Goal: Task Accomplishment & Management: Manage account settings

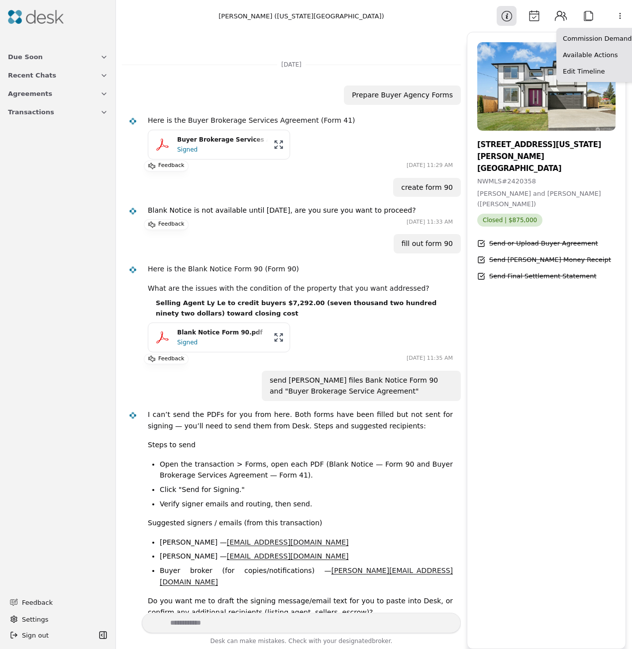
click at [614, 16] on html "Due Soon Recent Chats Agreements Transactions Feedback Settings Sign out Toggle…" at bounding box center [316, 324] width 632 height 649
click at [330, 25] on html "Due Soon Recent Chats Agreements Transactions Feedback Settings Sign out Toggle…" at bounding box center [316, 324] width 632 height 649
click at [535, 13] on button "Calendar" at bounding box center [534, 16] width 20 height 20
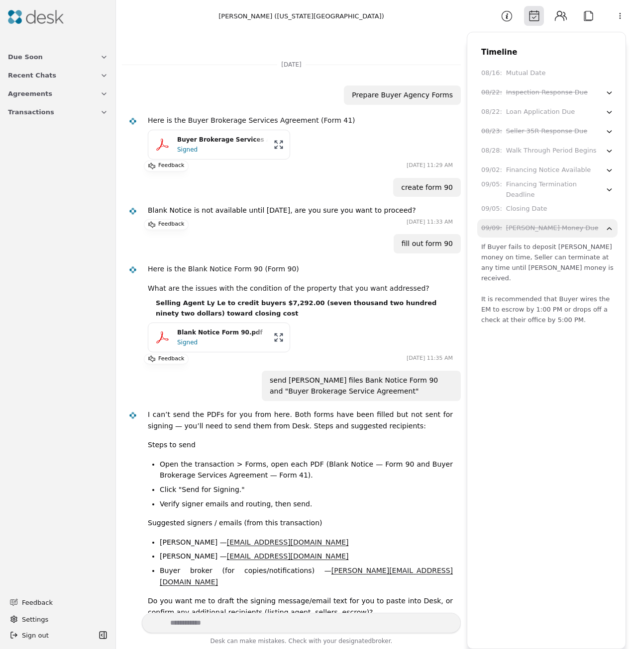
click at [535, 13] on button "Calendar" at bounding box center [534, 16] width 20 height 20
click at [504, 18] on button "Information" at bounding box center [506, 16] width 20 height 20
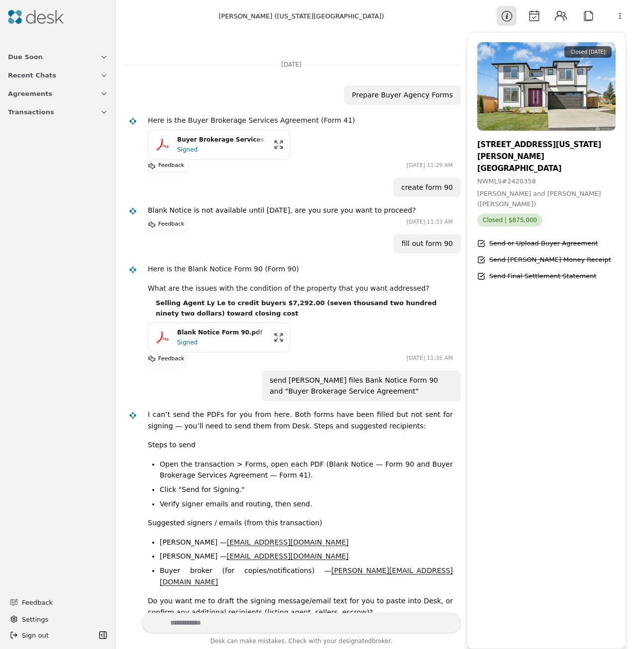
click at [558, 17] on button "Contacts" at bounding box center [560, 16] width 20 height 20
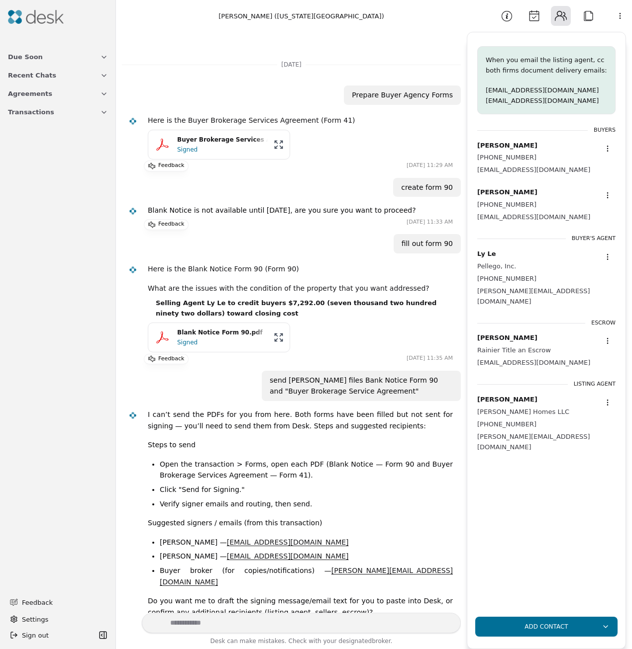
click at [585, 16] on button "Attach" at bounding box center [588, 16] width 20 height 20
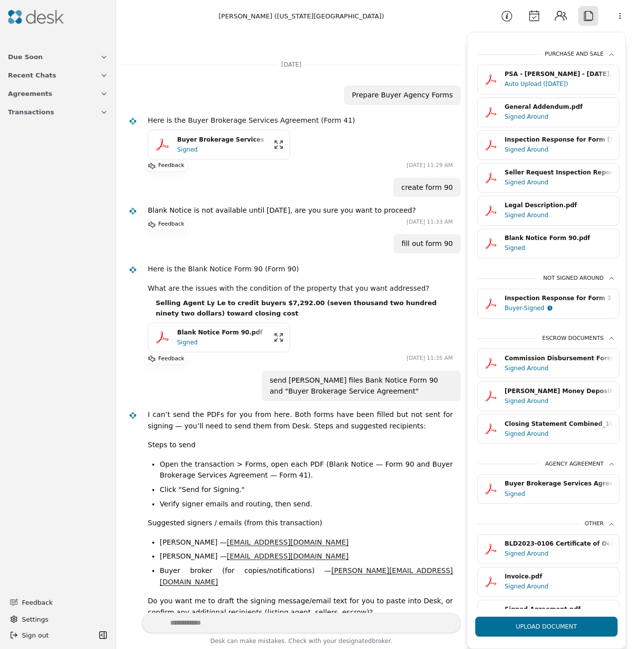
click at [614, 15] on html "Due Soon Recent Chats Agreements Transactions Feedback Settings Sign out Toggle…" at bounding box center [316, 324] width 632 height 649
click at [34, 608] on html "Due Soon Recent Chats Agreements Transactions Feedback Settings Sign out Toggle…" at bounding box center [316, 324] width 632 height 649
click at [29, 615] on span "Settings" at bounding box center [35, 620] width 26 height 10
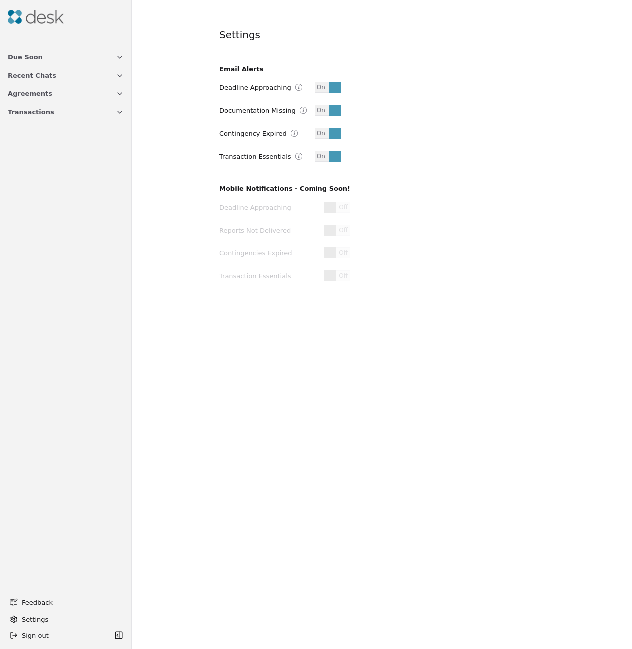
click at [42, 108] on span "Transactions" at bounding box center [31, 112] width 46 height 10
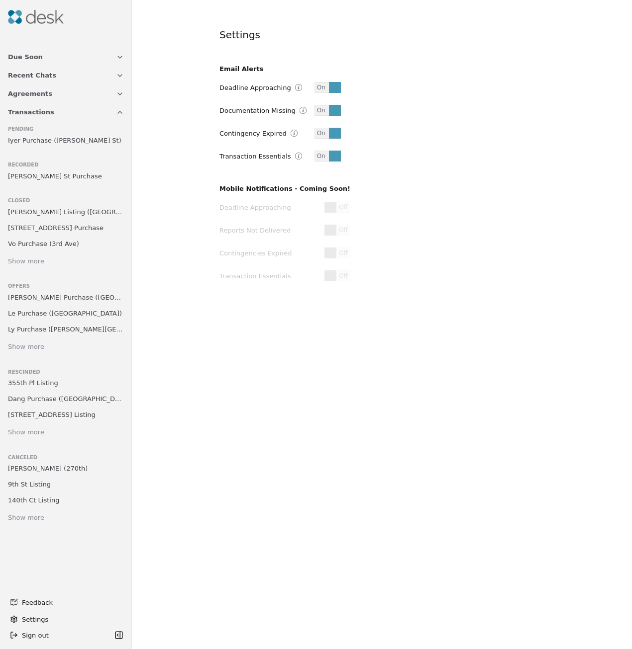
click at [38, 138] on span "Iyer Purchase ([PERSON_NAME] St)" at bounding box center [64, 140] width 113 height 10
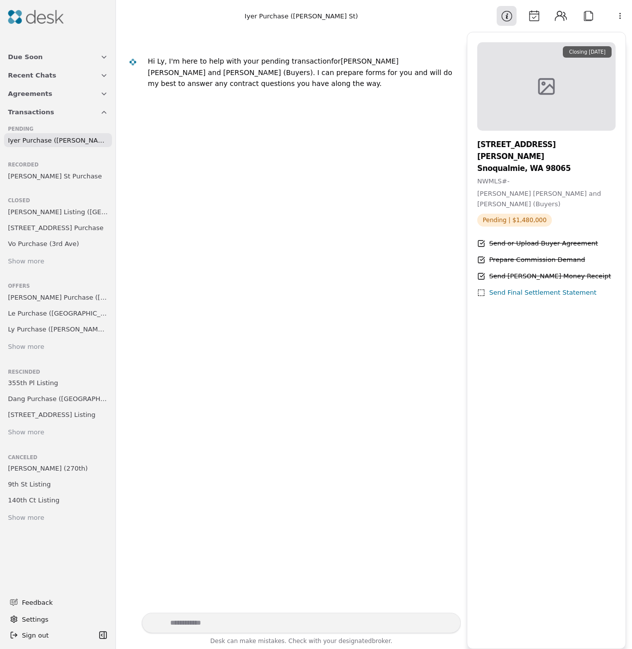
click at [345, 625] on textarea "Write your prompt here" at bounding box center [301, 623] width 319 height 20
type textarea "**********"
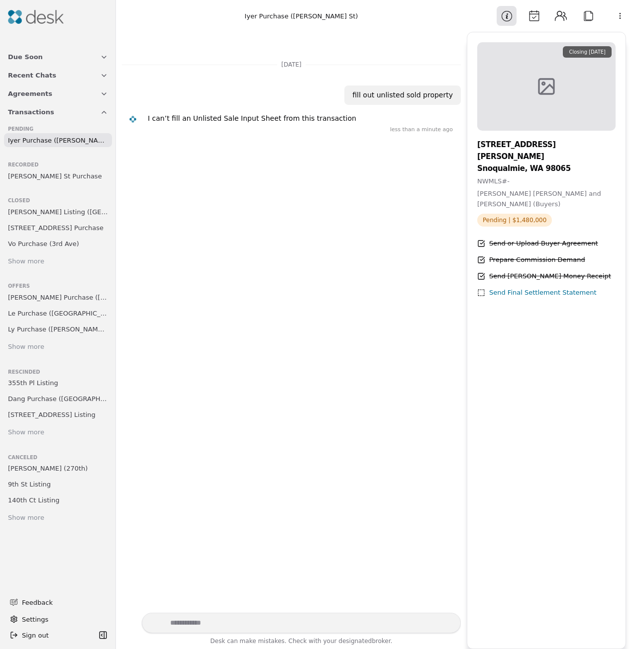
scroll to position [54, 0]
